Goal: Task Accomplishment & Management: Manage account settings

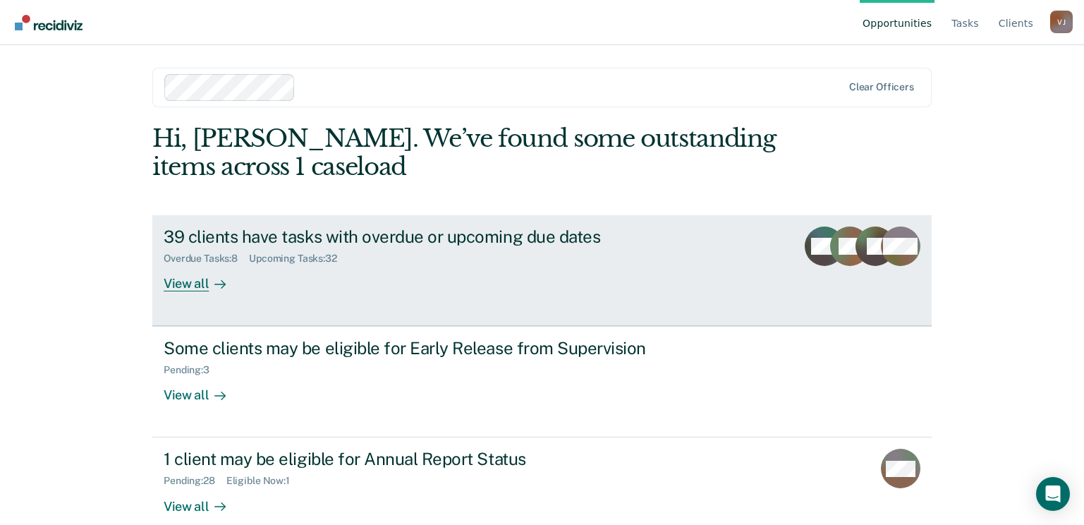
click at [192, 292] on div "View all" at bounding box center [203, 277] width 79 height 27
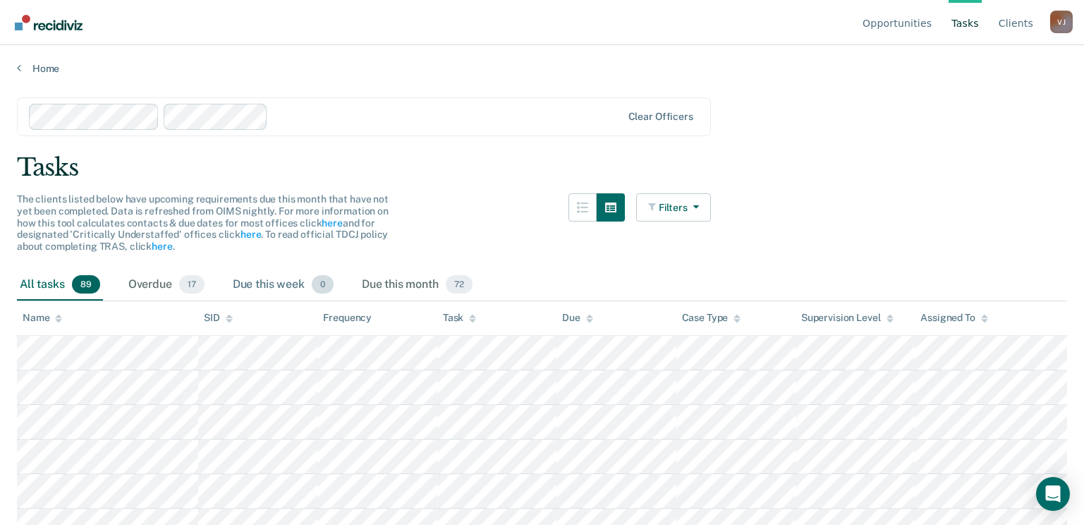
click at [329, 300] on div "Due this week 0" at bounding box center [283, 284] width 106 height 31
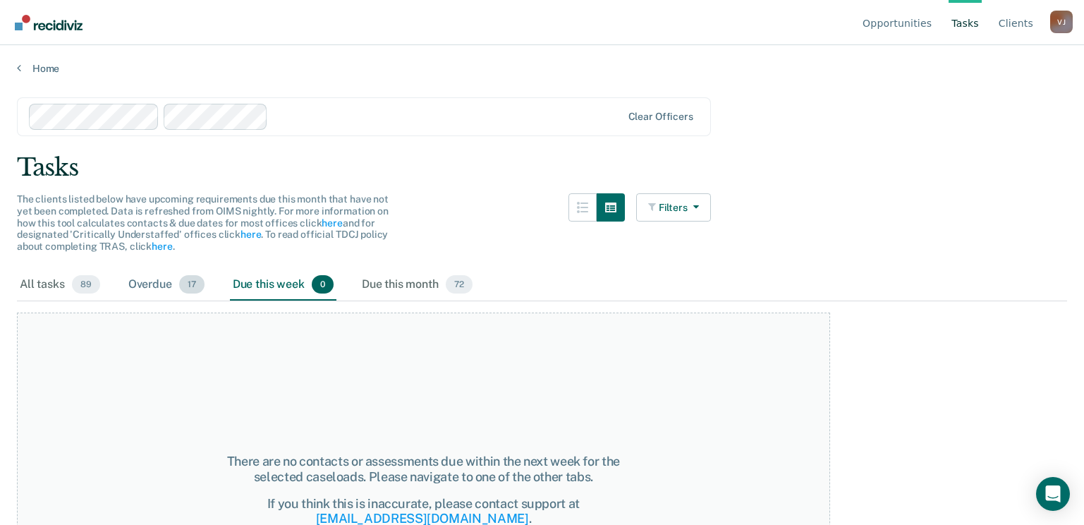
click at [207, 300] on div "Overdue 17" at bounding box center [167, 284] width 82 height 31
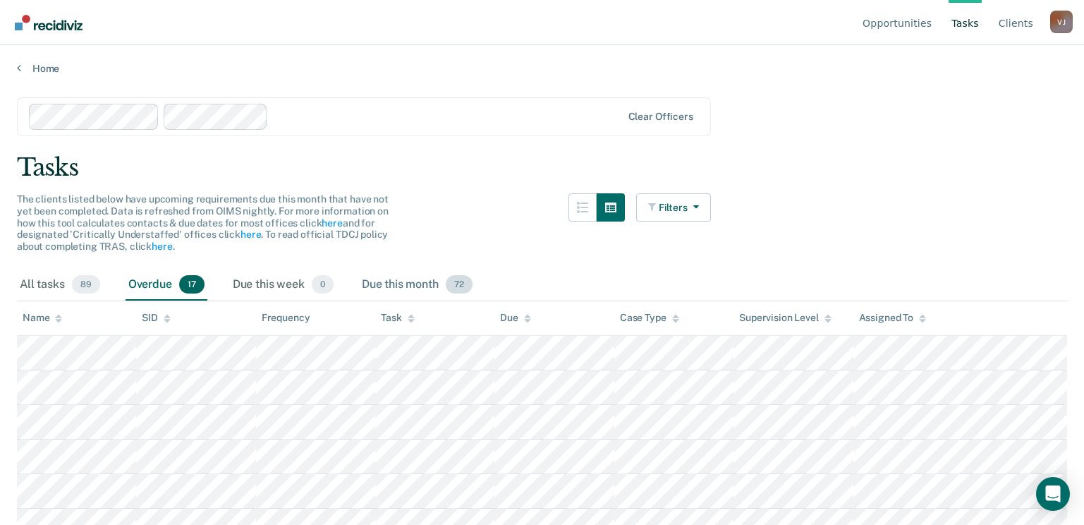
click at [475, 300] on div "Due this month 72" at bounding box center [417, 284] width 116 height 31
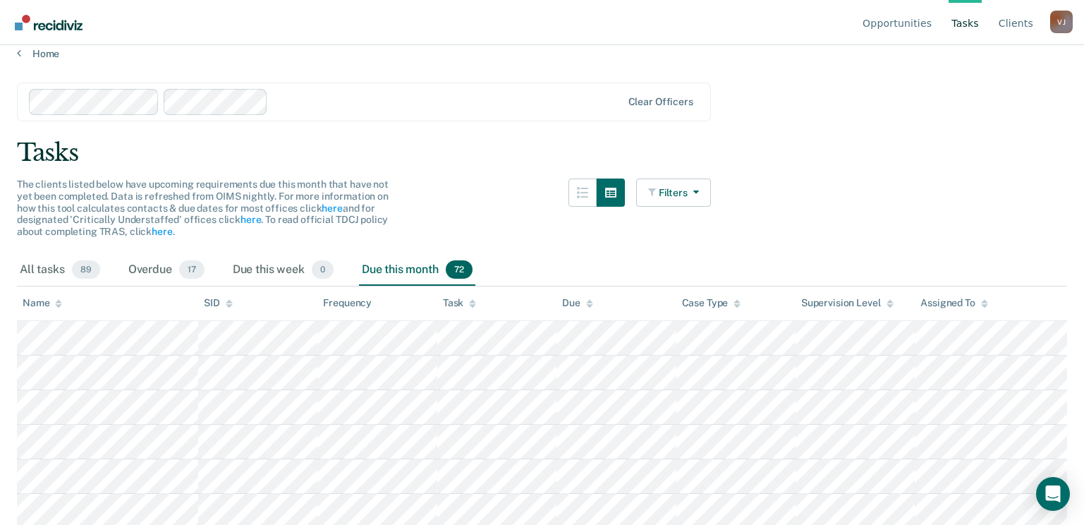
scroll to position [10, 0]
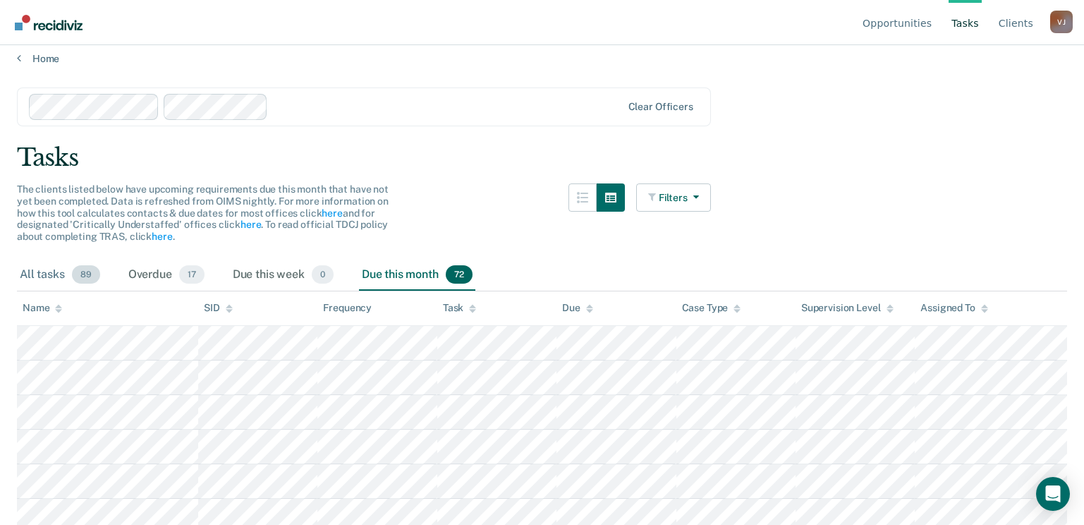
click at [70, 291] on div "All tasks 89" at bounding box center [60, 274] width 86 height 31
click at [185, 291] on div "Overdue 17" at bounding box center [167, 274] width 82 height 31
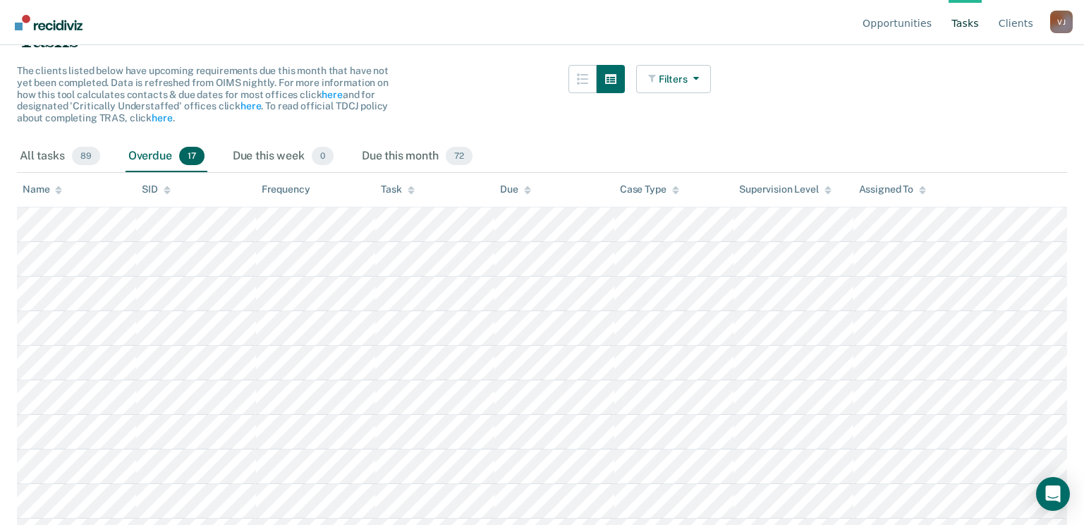
scroll to position [93, 0]
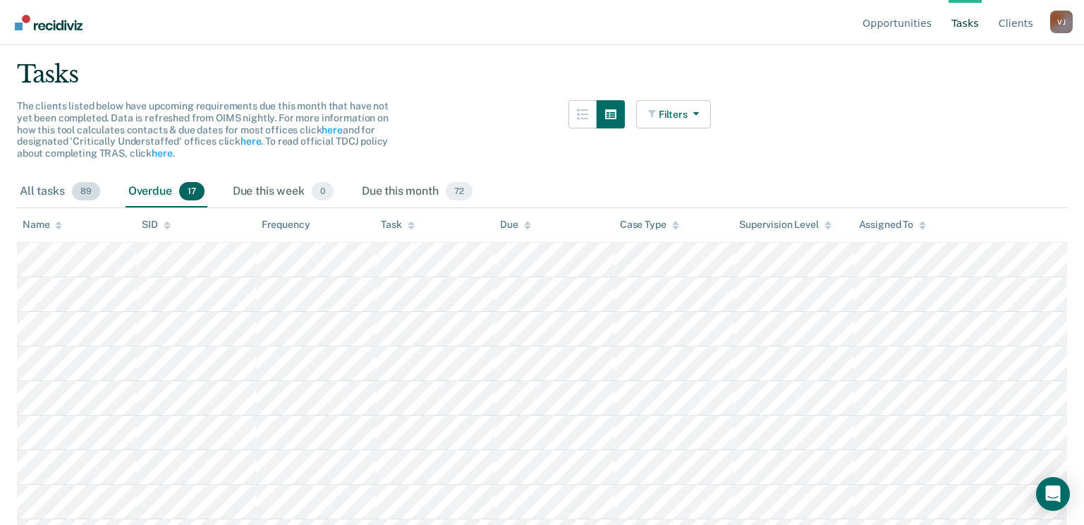
click at [63, 207] on div "All tasks 89" at bounding box center [60, 191] width 86 height 31
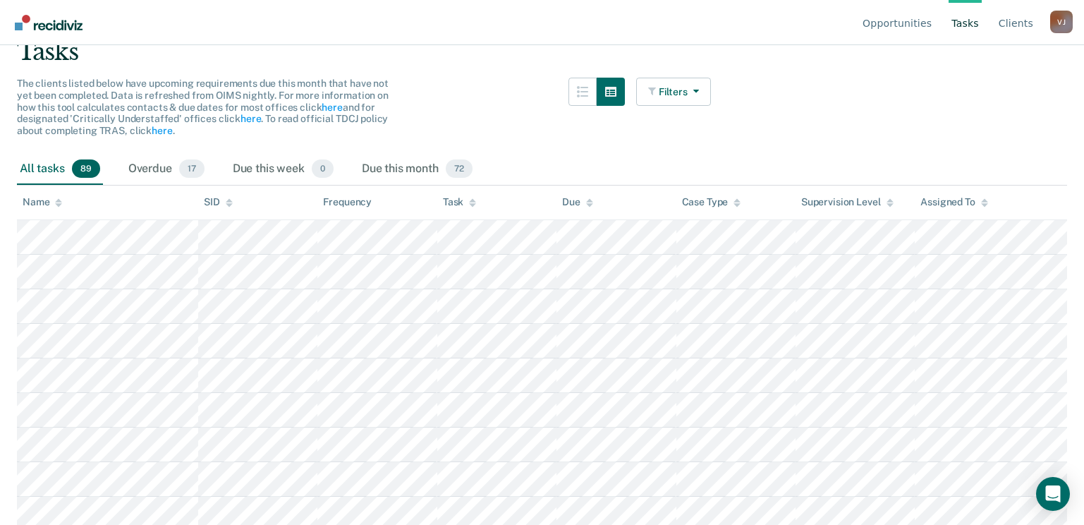
scroll to position [0, 0]
